Goal: Transaction & Acquisition: Purchase product/service

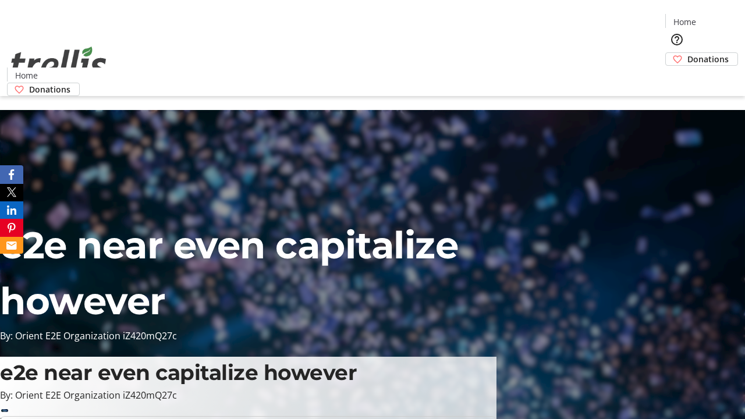
click at [687, 53] on span "Donations" at bounding box center [707, 59] width 41 height 12
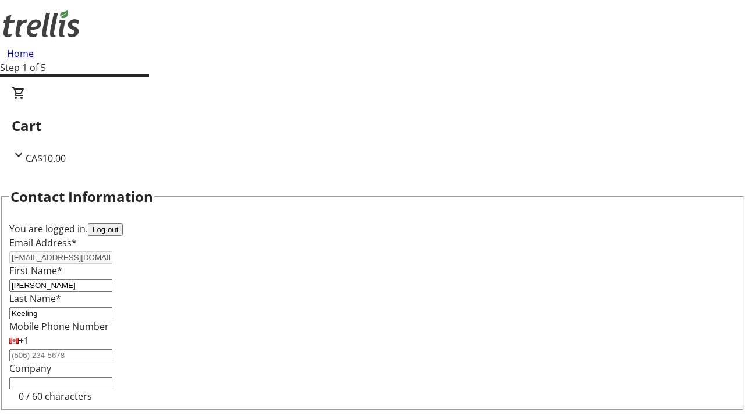
select select "BC"
select select "CA"
